Goal: Information Seeking & Learning: Learn about a topic

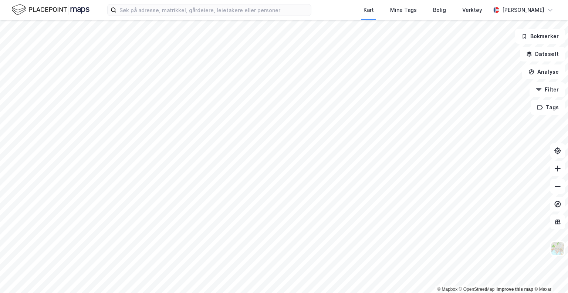
click at [336, 8] on div "Kart Mine Tags Bolig Verktøy [PERSON_NAME]" at bounding box center [284, 10] width 568 height 20
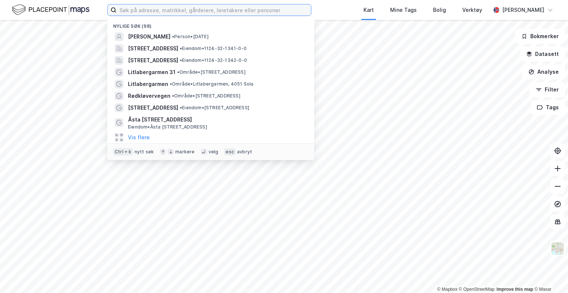
click at [171, 9] on input at bounding box center [214, 9] width 195 height 11
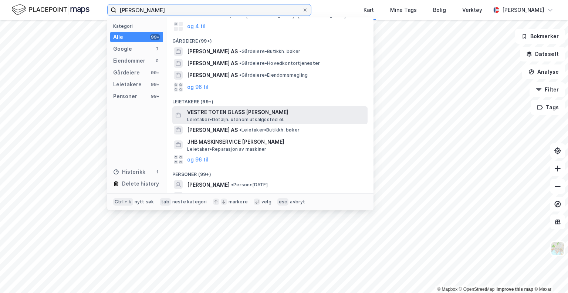
scroll to position [104, 0]
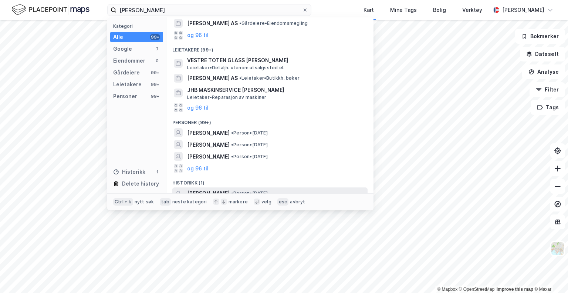
click at [218, 189] on span "[PERSON_NAME]" at bounding box center [208, 193] width 43 height 9
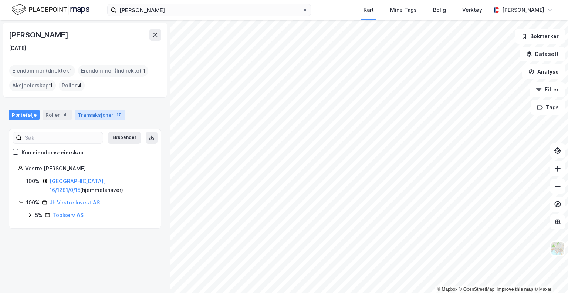
click at [90, 114] on div "Transaksjoner 17" at bounding box center [100, 115] width 51 height 10
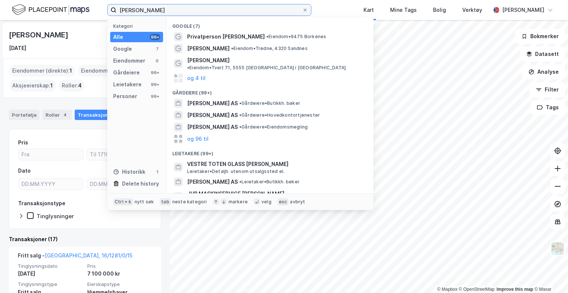
drag, startPoint x: 172, startPoint y: 9, endPoint x: 95, endPoint y: 6, distance: 77.0
click at [95, 6] on div "[PERSON_NAME] Kategori Alle 99+ Google 7 Eiendommer 0 Gårdeiere 99+ Leietakere …" at bounding box center [284, 10] width 568 height 20
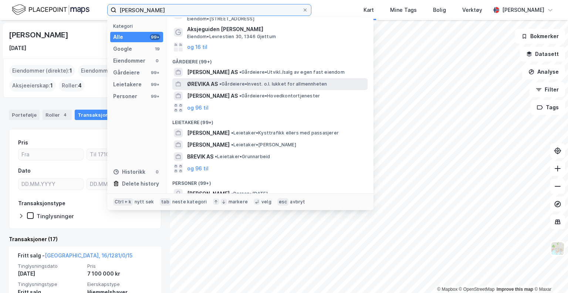
scroll to position [84, 0]
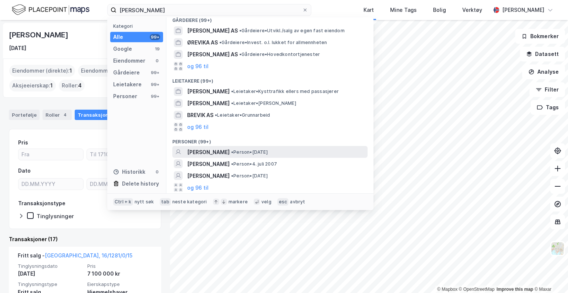
click at [230, 149] on span "[PERSON_NAME]" at bounding box center [208, 152] width 43 height 9
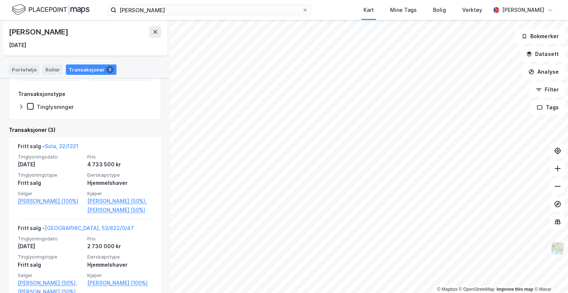
scroll to position [148, 0]
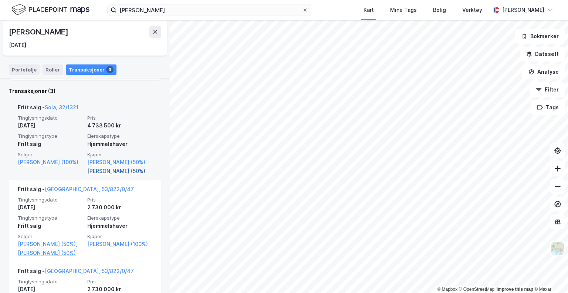
click at [116, 175] on link "[PERSON_NAME] (50%)" at bounding box center [119, 171] width 65 height 9
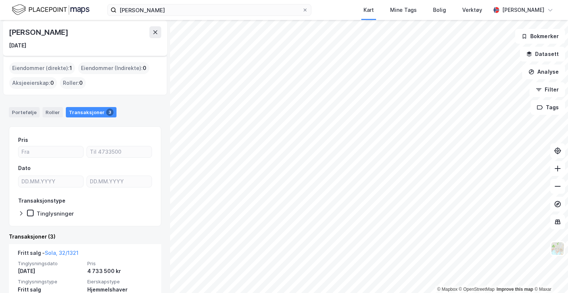
scroll to position [37, 0]
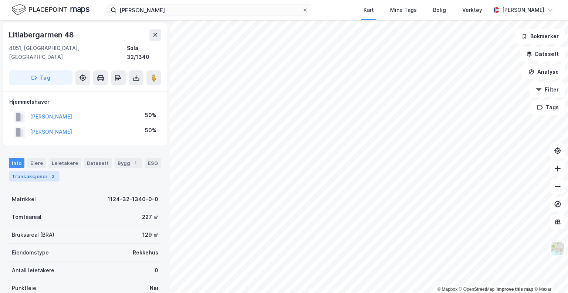
click at [41, 171] on div "Transaksjoner 2" at bounding box center [34, 176] width 51 height 10
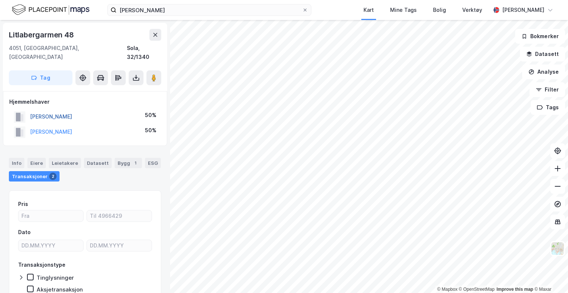
click at [0, 0] on button "[PERSON_NAME]" at bounding box center [0, 0] width 0 height 0
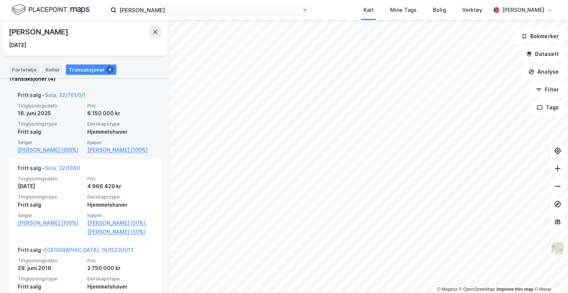
scroll to position [185, 0]
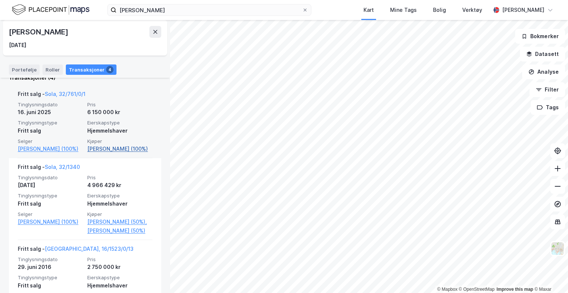
click at [121, 148] on link "[PERSON_NAME] (100%)" at bounding box center [119, 148] width 65 height 9
click at [122, 149] on link "[PERSON_NAME] (100%)" at bounding box center [119, 148] width 65 height 9
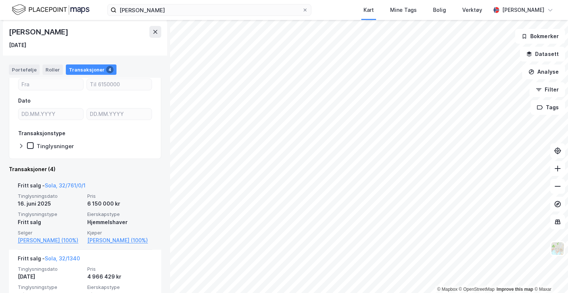
scroll to position [0, 0]
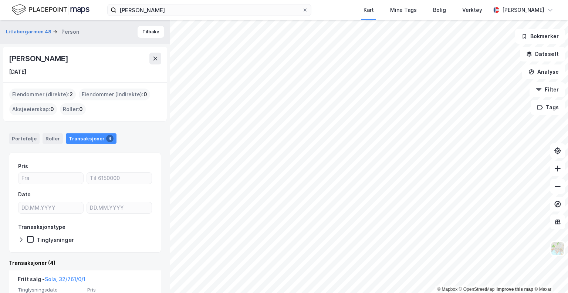
click at [55, 95] on div "Eiendommer (direkte) : 2" at bounding box center [42, 94] width 67 height 12
click at [22, 139] on div "Portefølje" at bounding box center [24, 138] width 31 height 10
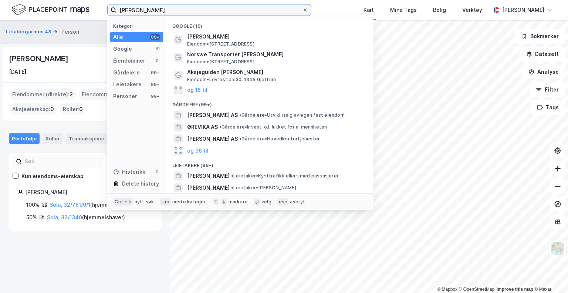
drag, startPoint x: 204, startPoint y: 10, endPoint x: 101, endPoint y: 11, distance: 102.9
click at [101, 10] on div "[PERSON_NAME] Kategori Alle 99+ Google 19 Eiendommer 0 Gårdeiere 99+ Leietakere…" at bounding box center [284, 10] width 568 height 20
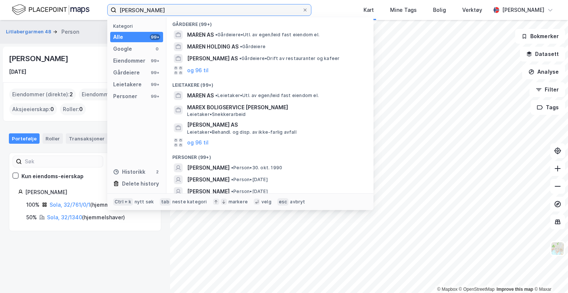
scroll to position [133, 0]
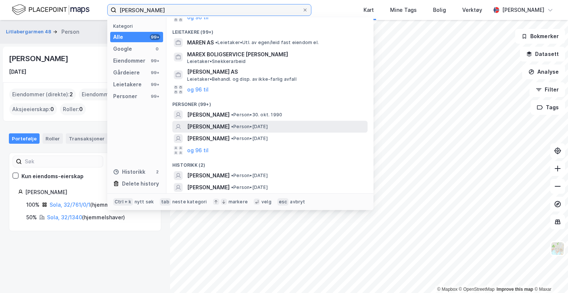
type input "[PERSON_NAME]"
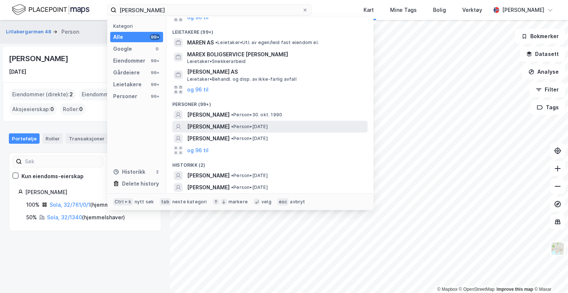
click at [226, 125] on span "[PERSON_NAME]" at bounding box center [208, 126] width 43 height 9
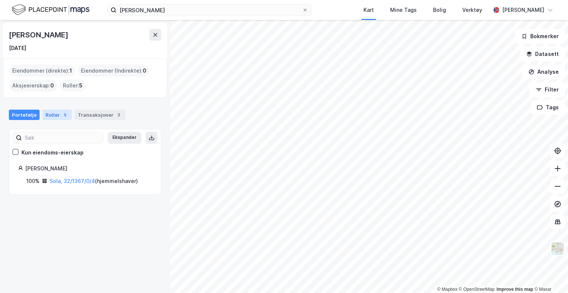
click at [45, 115] on div "Roller 5" at bounding box center [57, 115] width 29 height 10
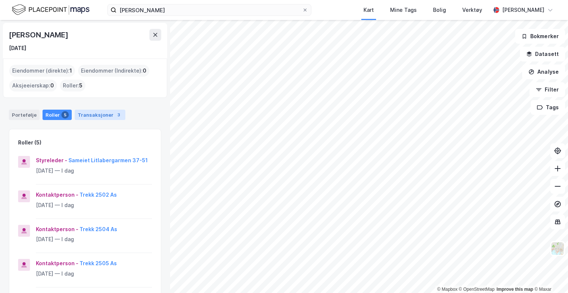
click at [90, 117] on div "Transaksjoner 3" at bounding box center [100, 115] width 51 height 10
